Goal: Communication & Community: Connect with others

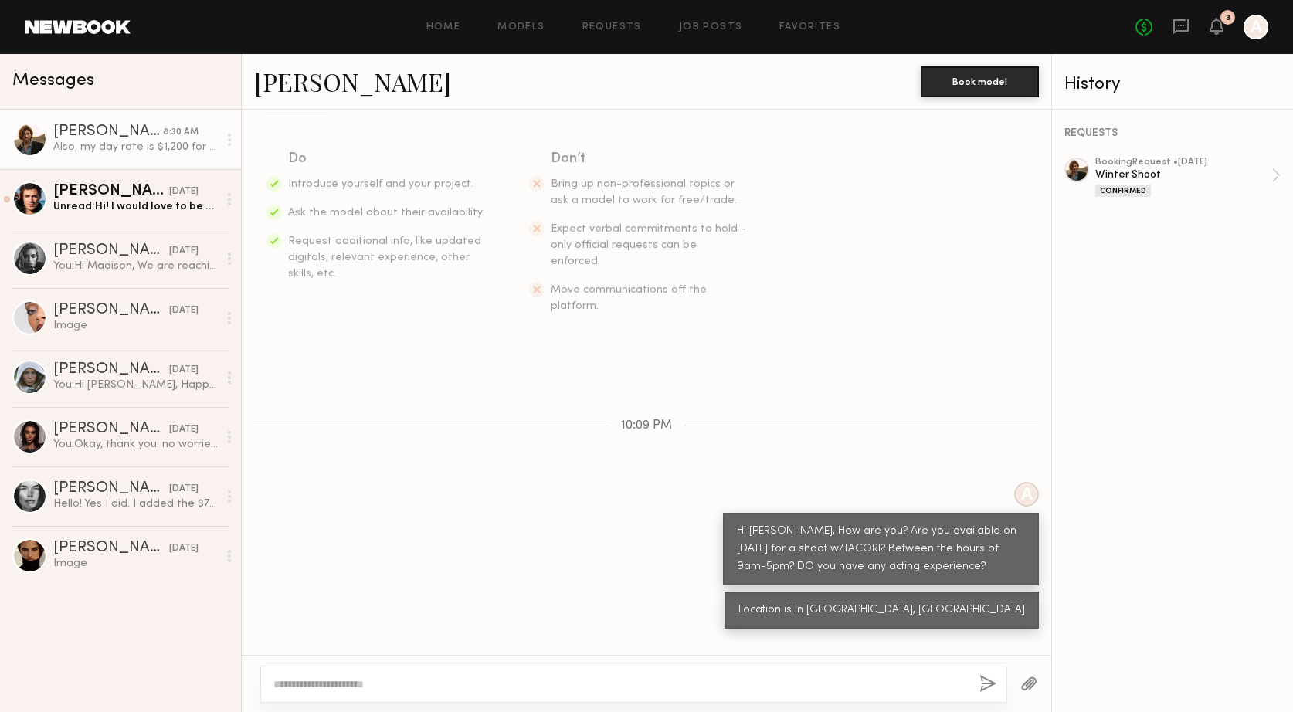
scroll to position [244, 0]
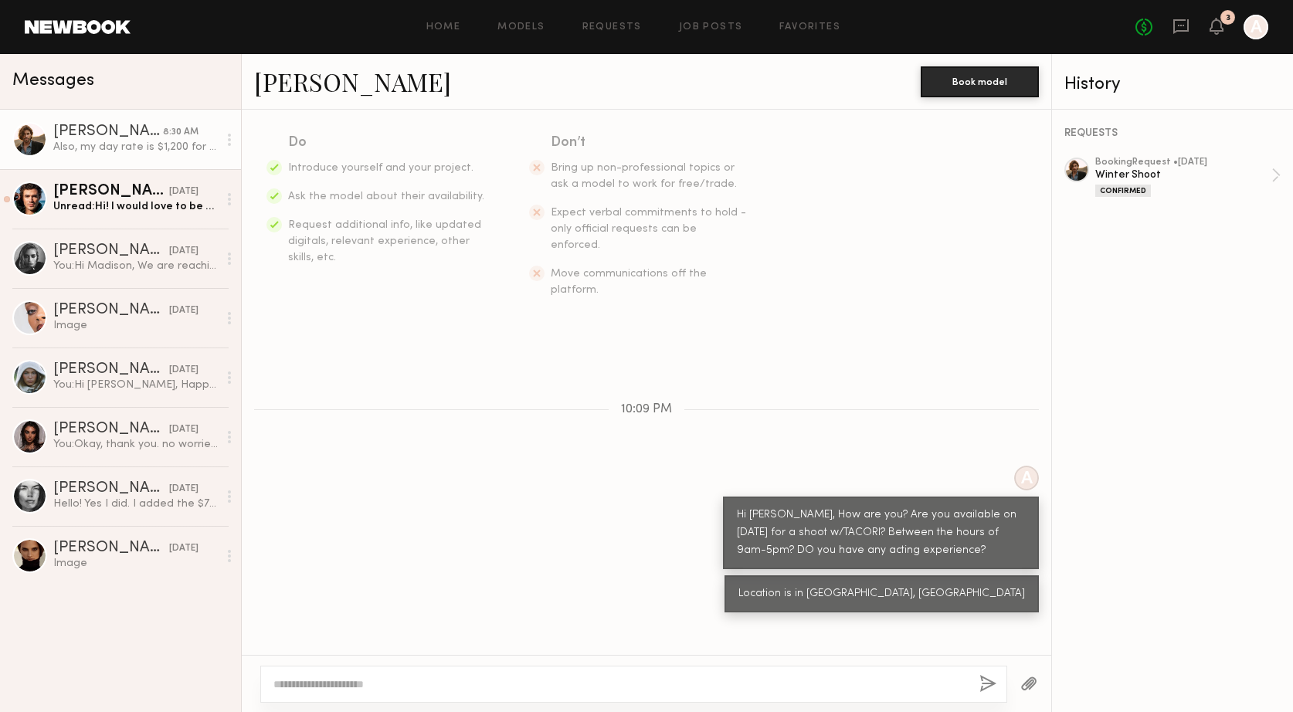
click at [297, 85] on link "[PERSON_NAME]" at bounding box center [352, 81] width 197 height 33
click at [113, 199] on div "Unread: Hi! I would love to be a part of this shoot, thank you so much for cons…" at bounding box center [135, 206] width 165 height 15
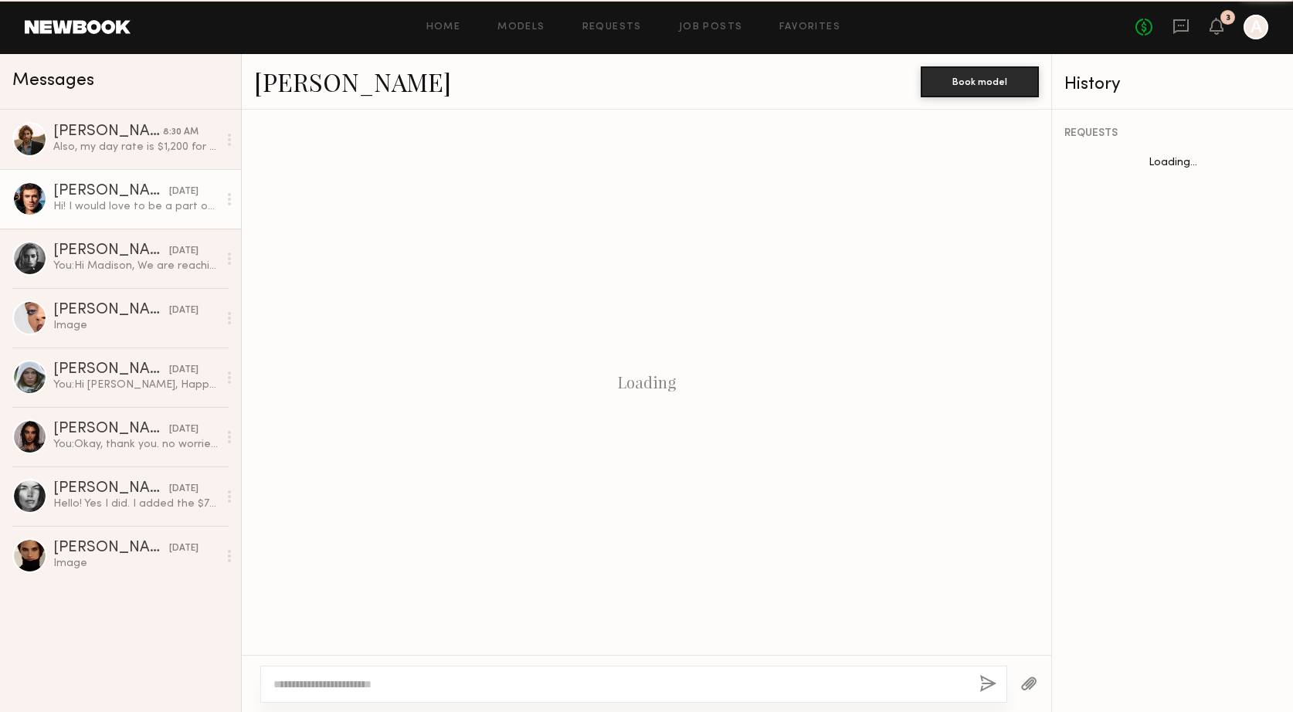
scroll to position [299, 0]
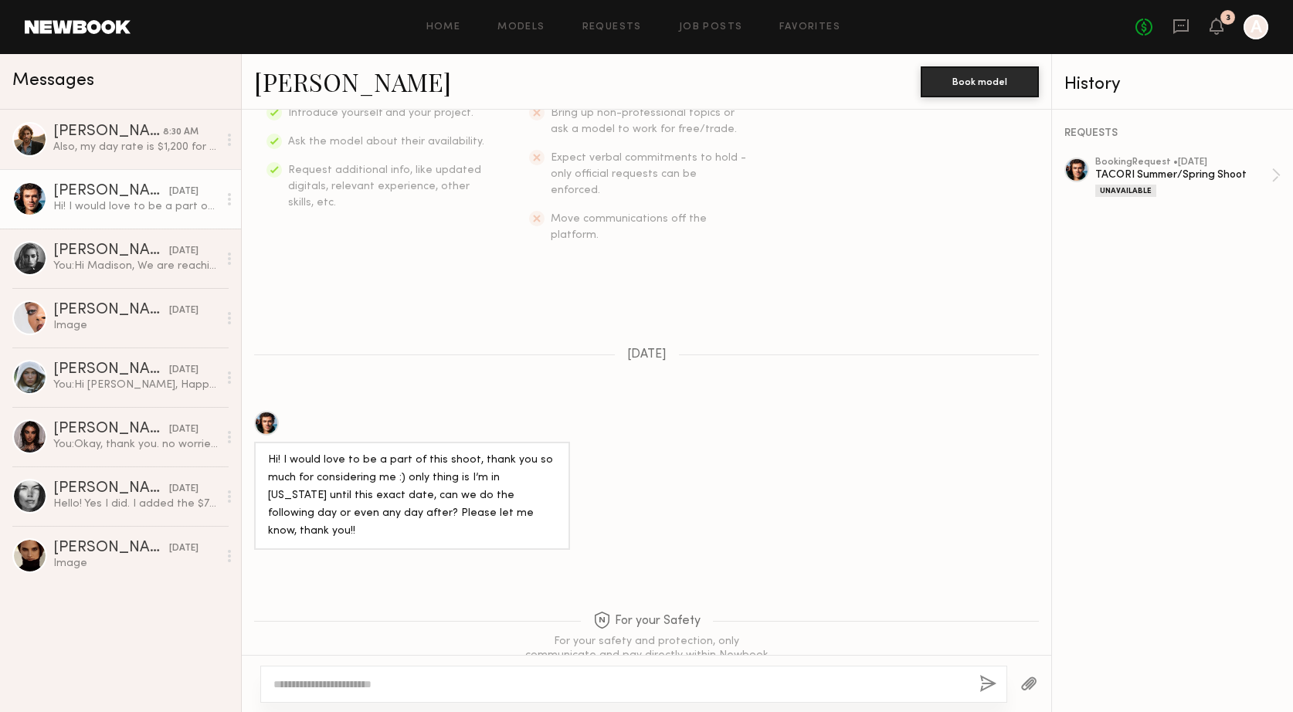
click at [334, 681] on textarea at bounding box center [620, 684] width 694 height 15
type textarea "**********"
click at [527, 24] on link "Models" at bounding box center [520, 27] width 47 height 10
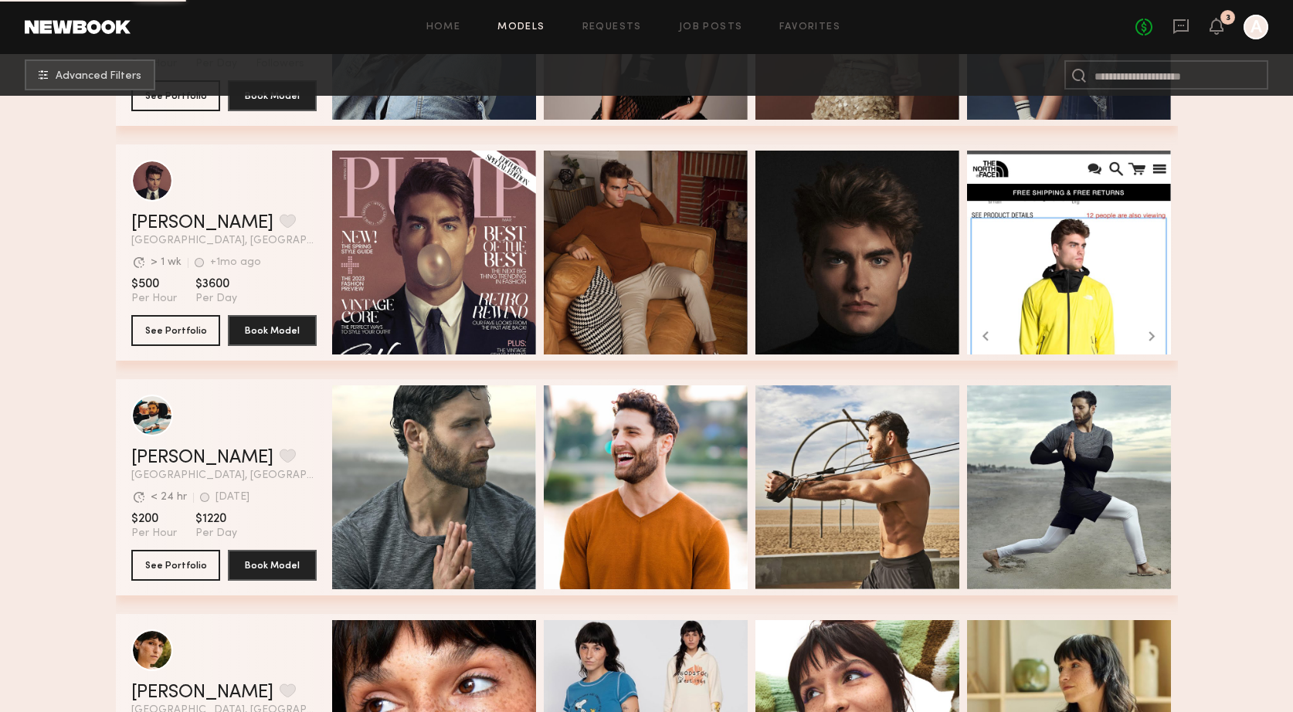
scroll to position [2082, 0]
